Goal: Task Accomplishment & Management: Manage account settings

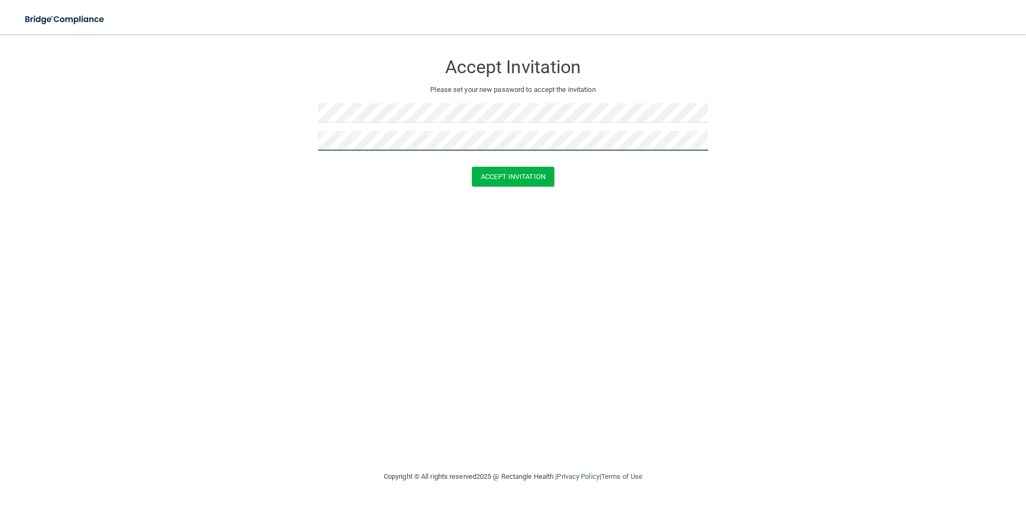
click at [472, 167] on button "Accept Invitation" at bounding box center [513, 177] width 82 height 20
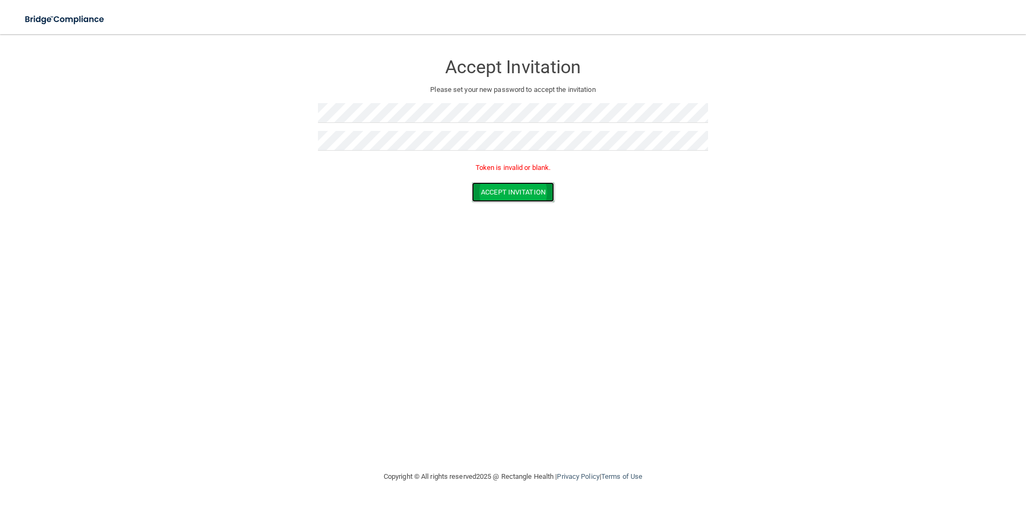
click at [501, 194] on button "Accept Invitation" at bounding box center [513, 192] width 82 height 20
click at [502, 188] on button "Accept Invitation" at bounding box center [513, 192] width 82 height 20
click at [243, 79] on form "Accept Invitation Please set your new password to accept the invitation Token i…" at bounding box center [512, 130] width 983 height 170
click at [472, 182] on button "Accept Invitation" at bounding box center [513, 192] width 82 height 20
click at [527, 193] on button "Accept Invitation" at bounding box center [513, 192] width 82 height 20
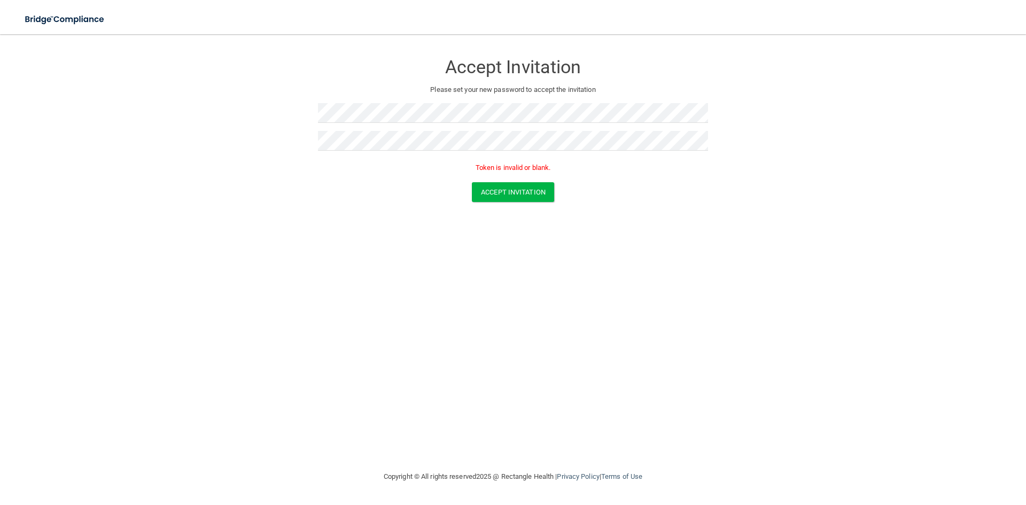
click at [499, 76] on h3 "Accept Invitation" at bounding box center [513, 67] width 390 height 20
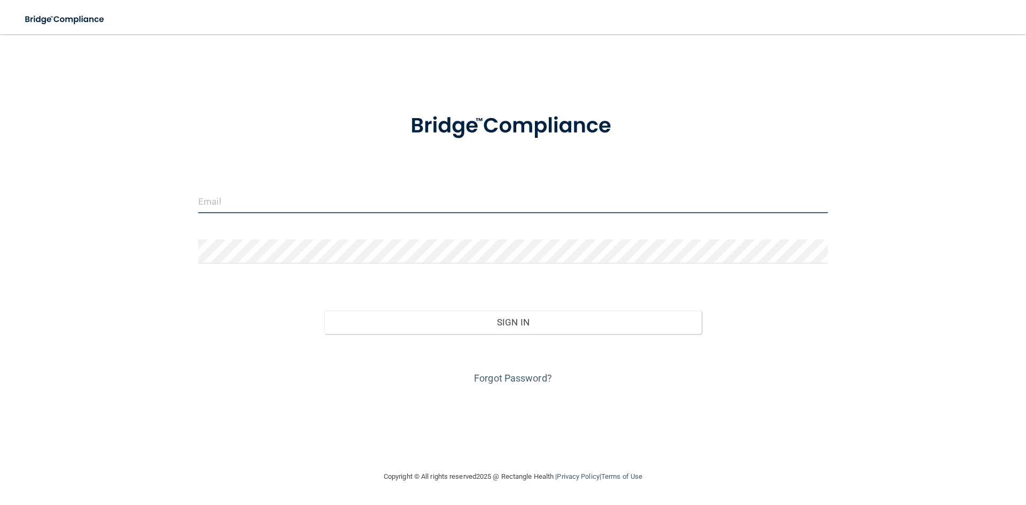
click at [244, 206] on input "email" at bounding box center [512, 201] width 629 height 24
type input "natashavegarn@gmail.com"
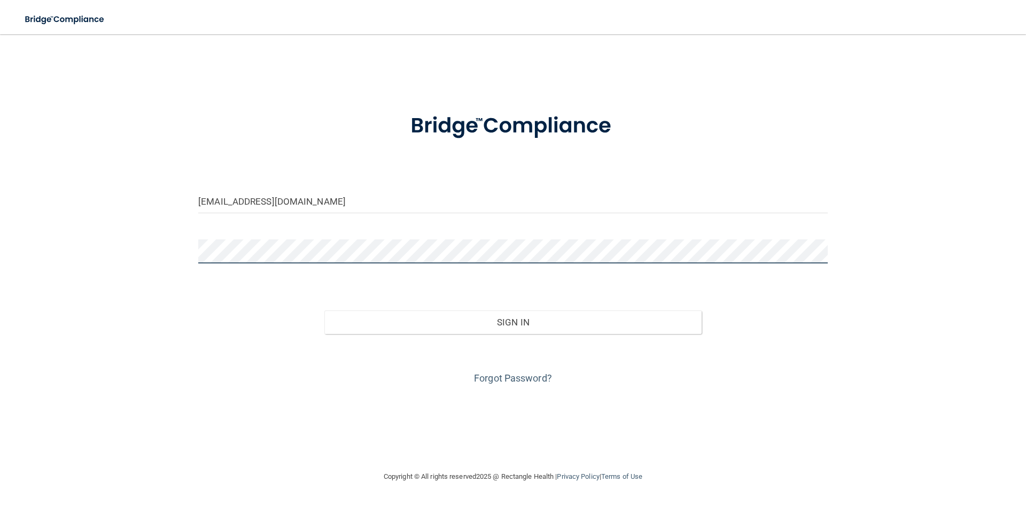
click at [324, 310] on button "Sign In" at bounding box center [513, 322] width 378 height 24
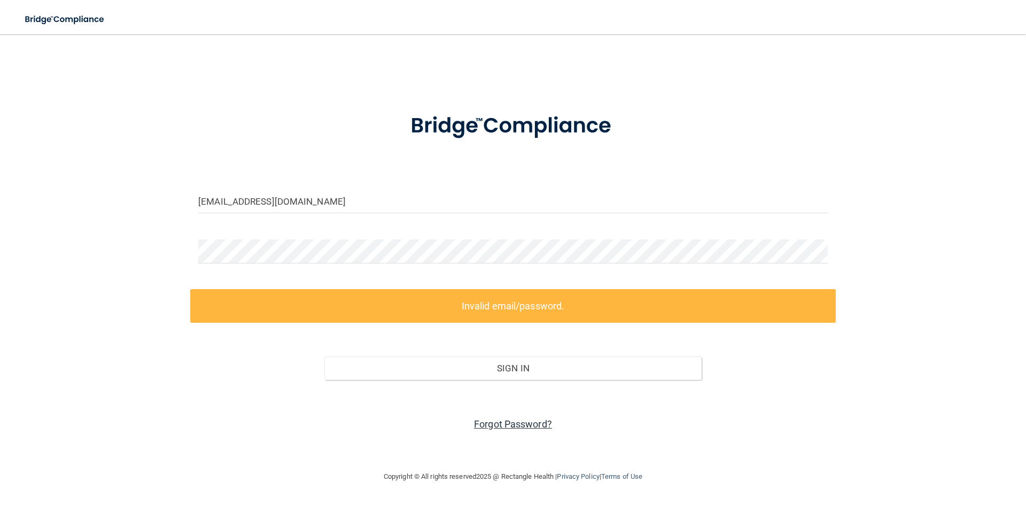
click at [525, 427] on link "Forgot Password?" at bounding box center [513, 423] width 78 height 11
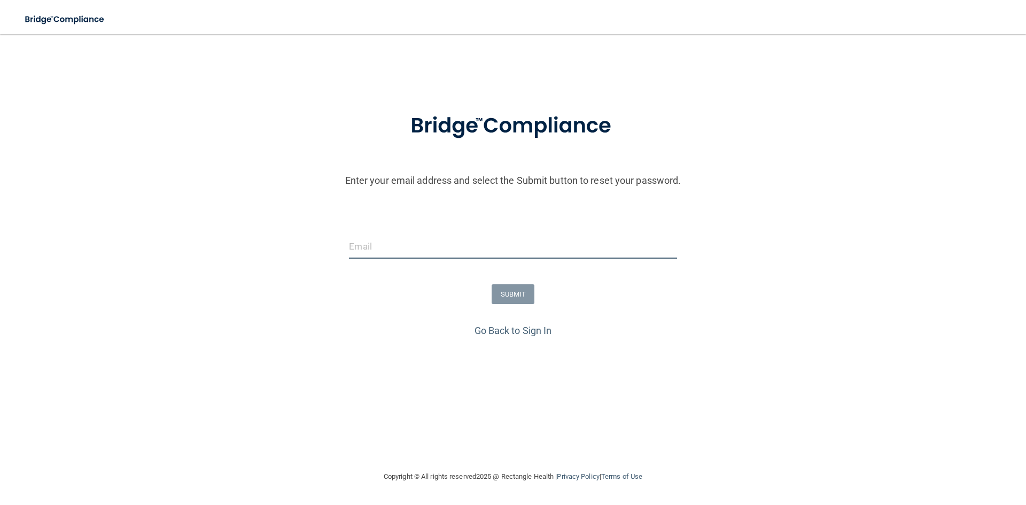
click at [442, 247] on input "email" at bounding box center [513, 247] width 328 height 24
type input "natashavegarn@gmail.com"
click at [499, 292] on button "SUBMIT" at bounding box center [513, 294] width 43 height 20
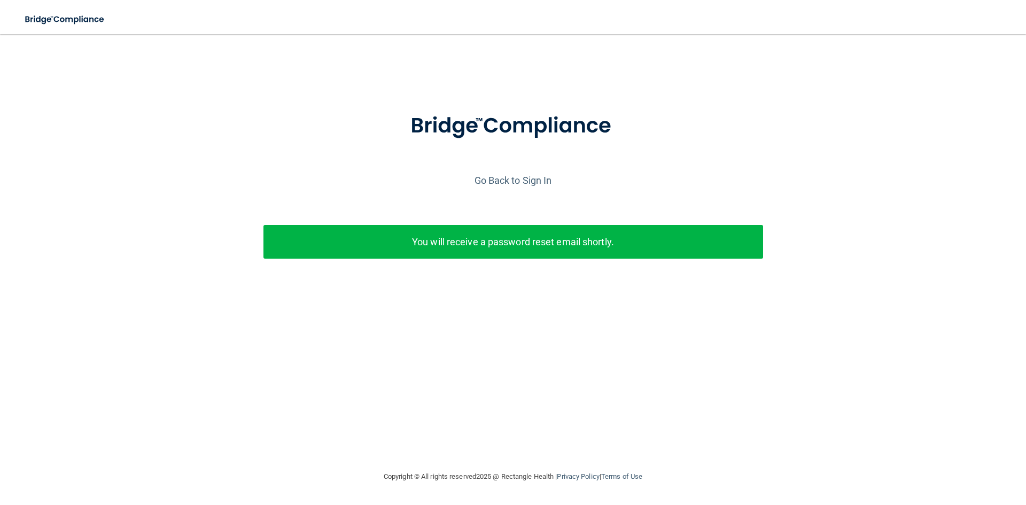
click at [530, 236] on p "You will receive a password reset email shortly." at bounding box center [513, 242] width 484 height 18
click at [508, 173] on div "Go Back to Sign In" at bounding box center [512, 181] width 1031 height 18
click at [505, 178] on link "Go Back to Sign In" at bounding box center [512, 180] width 77 height 11
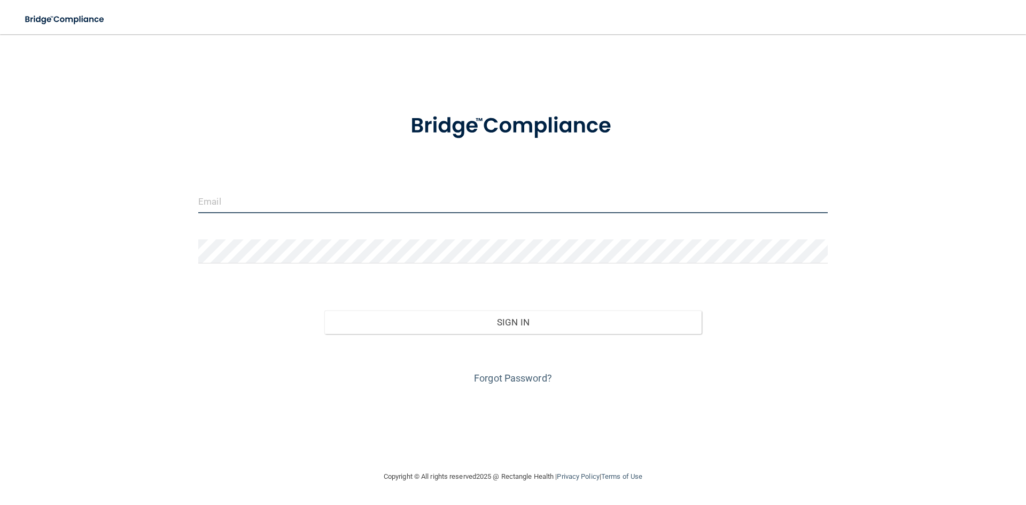
click at [458, 199] on input "email" at bounding box center [512, 201] width 629 height 24
click at [385, 234] on form "Invalid email/password. You don't have permission to access that page. Sign In …" at bounding box center [512, 242] width 629 height 289
drag, startPoint x: 292, startPoint y: 213, endPoint x: 274, endPoint y: 213, distance: 18.7
click at [292, 213] on input "email" at bounding box center [512, 201] width 629 height 24
type input "natashavegarn@gmail.com"
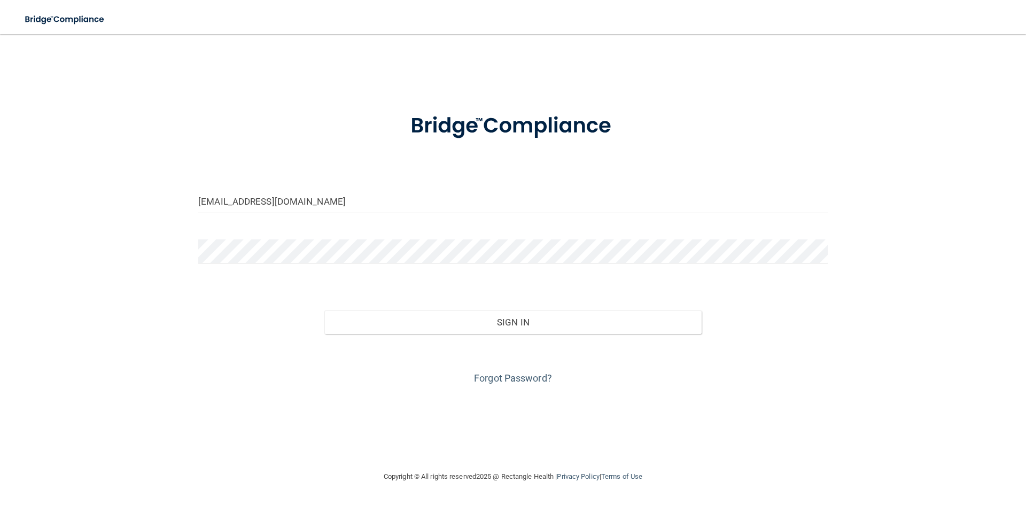
click at [259, 235] on form "natashavegarn@gmail.com Invalid email/password. You don't have permission to ac…" at bounding box center [512, 242] width 629 height 289
click at [324, 310] on button "Sign In" at bounding box center [513, 322] width 378 height 24
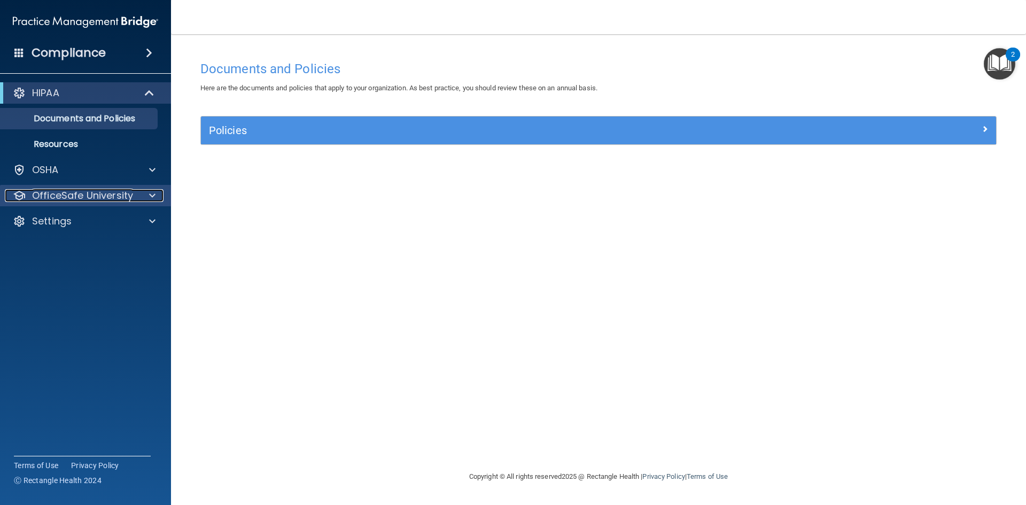
click at [145, 196] on div at bounding box center [150, 195] width 27 height 13
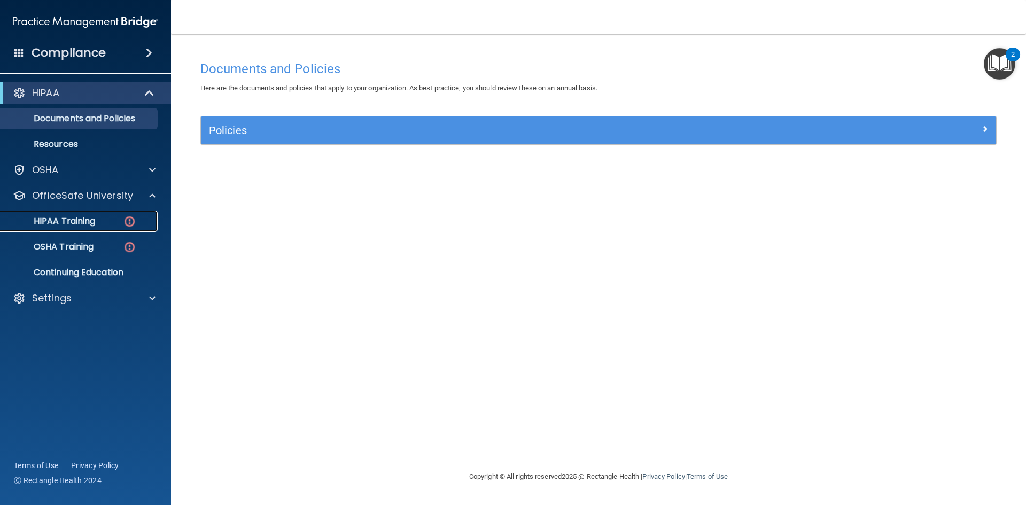
click at [99, 219] on div "HIPAA Training" at bounding box center [80, 221] width 146 height 11
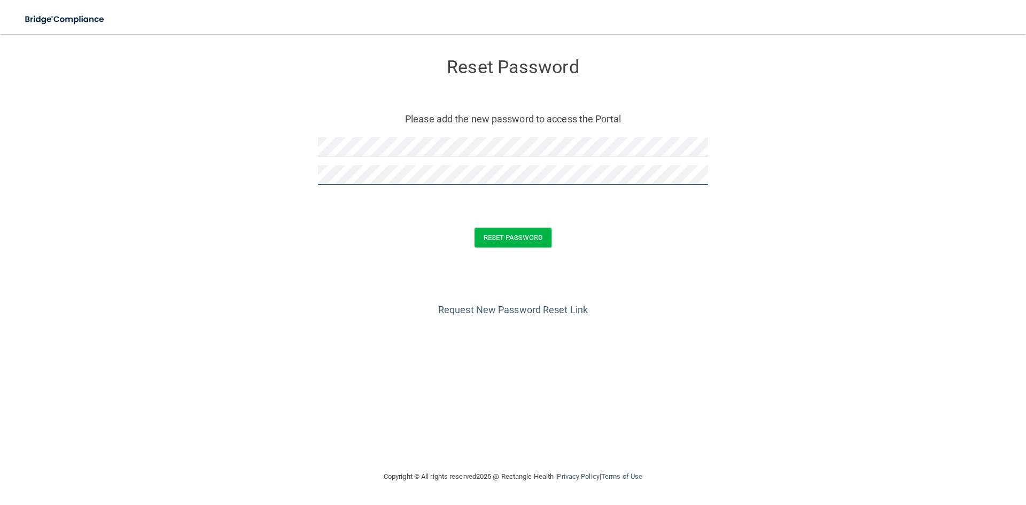
click at [474, 228] on button "Reset Password" at bounding box center [512, 238] width 77 height 20
